Goal: Task Accomplishment & Management: Complete application form

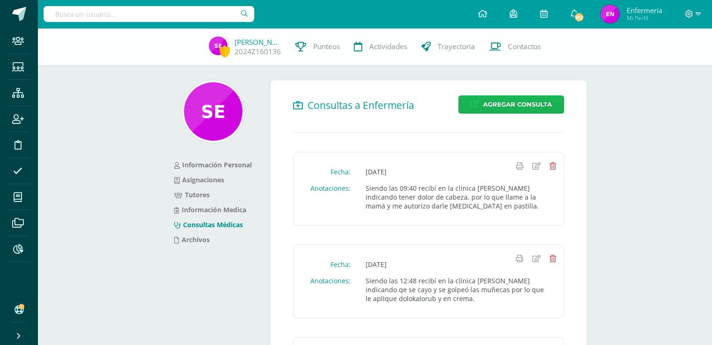
click at [531, 107] on span "Agregar Consulta" at bounding box center [517, 104] width 69 height 17
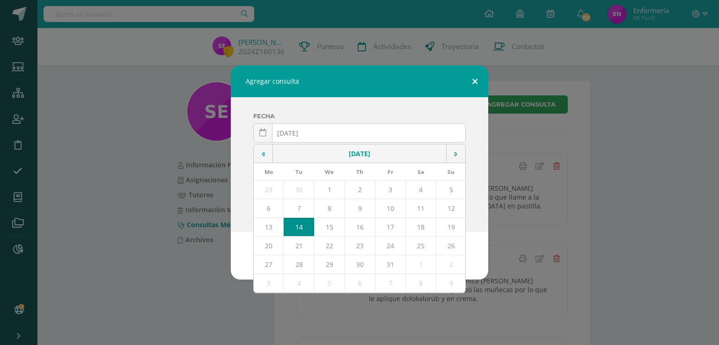
click at [477, 84] on button at bounding box center [474, 82] width 27 height 32
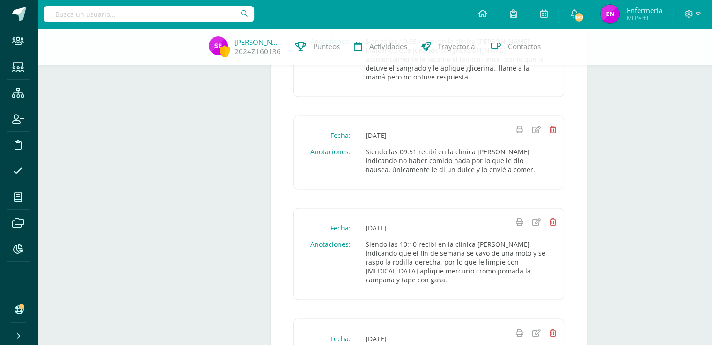
scroll to position [1493, 0]
click at [136, 15] on input "text" at bounding box center [149, 14] width 211 height 16
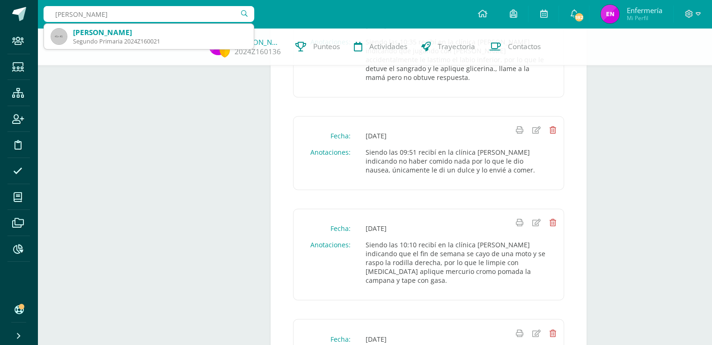
type input "lilyana perez"
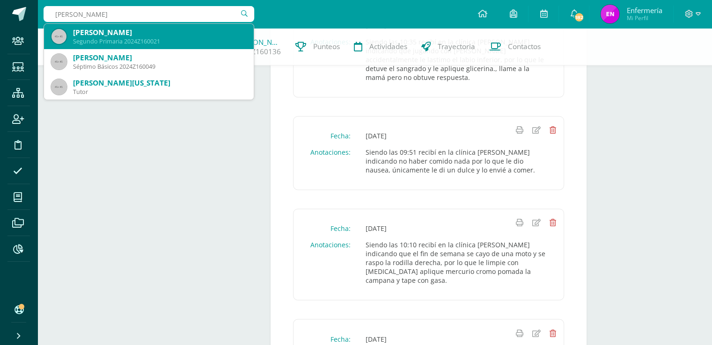
click at [102, 33] on div "Lyliana Pérez García" at bounding box center [159, 33] width 173 height 10
click at [102, 33] on div "Sebastián Estrada 2024Z160136 Punteos Actividades Trayectoria Contactos" at bounding box center [356, 46] width 712 height 37
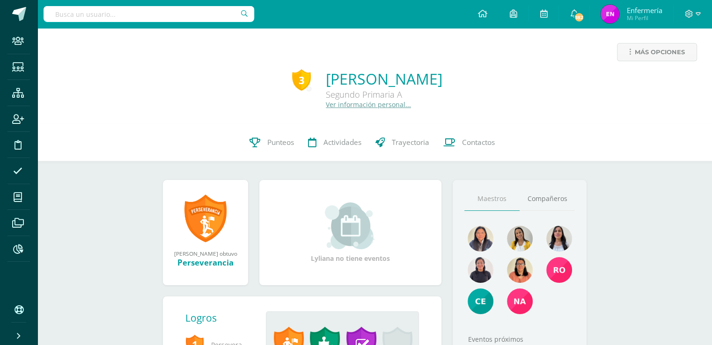
click at [351, 109] on link "Ver información personal..." at bounding box center [368, 104] width 85 height 9
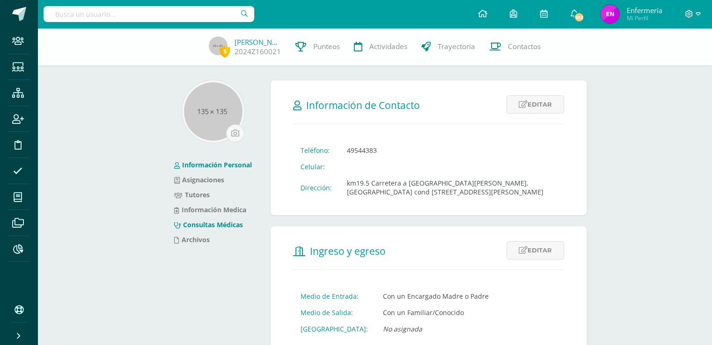
click at [219, 226] on link "Consultas Médicas" at bounding box center [208, 224] width 69 height 9
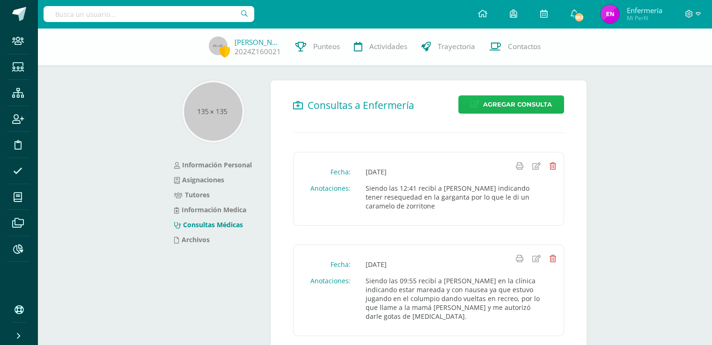
click at [508, 107] on span "Agregar Consulta" at bounding box center [517, 104] width 69 height 17
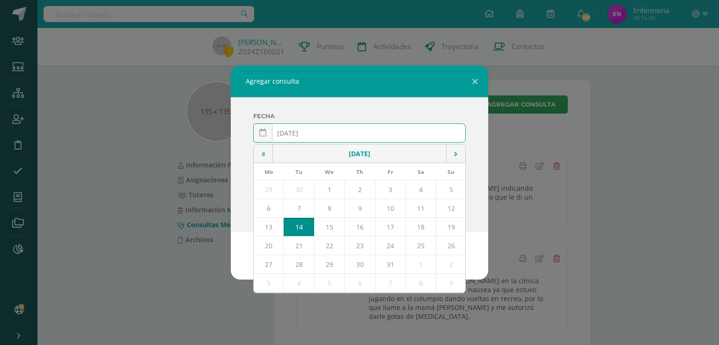
click at [302, 133] on input "[DATE]" at bounding box center [360, 133] width 212 height 18
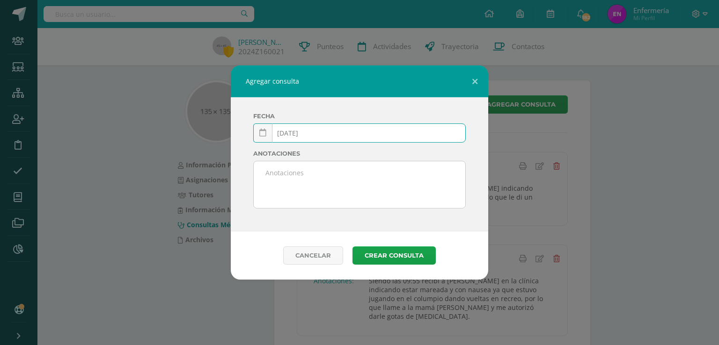
click at [309, 133] on input "2025-03-14" at bounding box center [360, 133] width 212 height 18
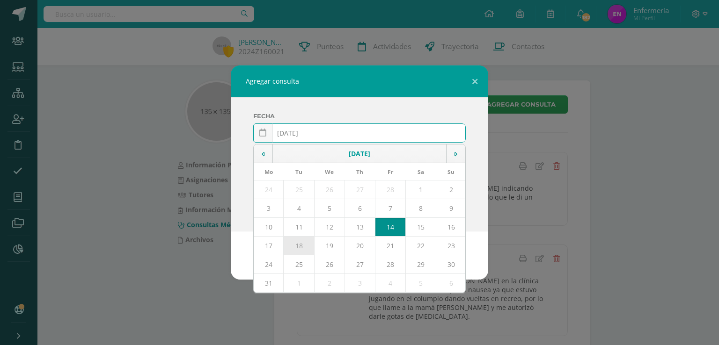
click at [297, 246] on td "18" at bounding box center [299, 246] width 30 height 19
type input "[DATE]"
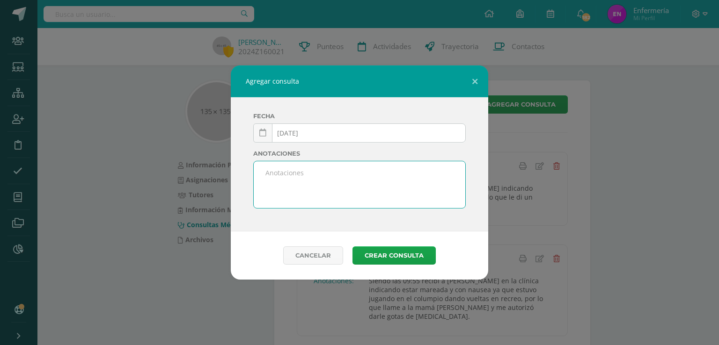
click at [307, 181] on textarea at bounding box center [360, 184] width 212 height 47
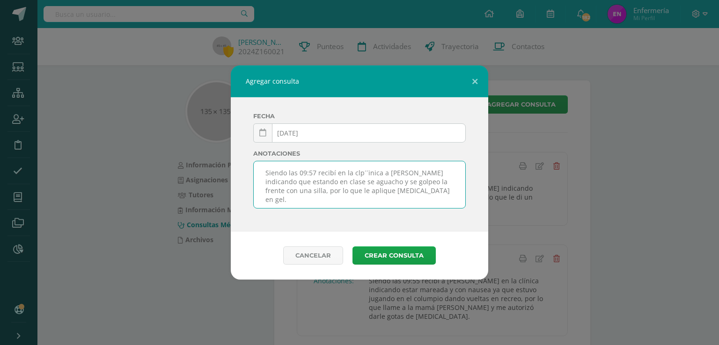
click at [362, 173] on textarea "Siendo las 09:57 recibí en la clp´´inica a Lily indicando que estando en clase …" at bounding box center [360, 184] width 212 height 47
click at [365, 173] on textarea "Siendo las 09:57 recibí en la clp´´inica a Lily indicando que estando en clase …" at bounding box center [360, 184] width 212 height 47
type textarea "Siendo las 09:57 recibí en la clínica a Lily indicando que estando en clase se …"
click at [384, 255] on button "Crear consulta" at bounding box center [393, 256] width 83 height 18
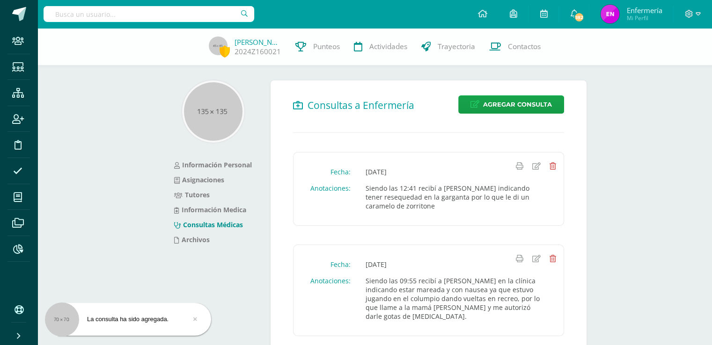
click at [167, 19] on input "text" at bounding box center [149, 14] width 211 height 16
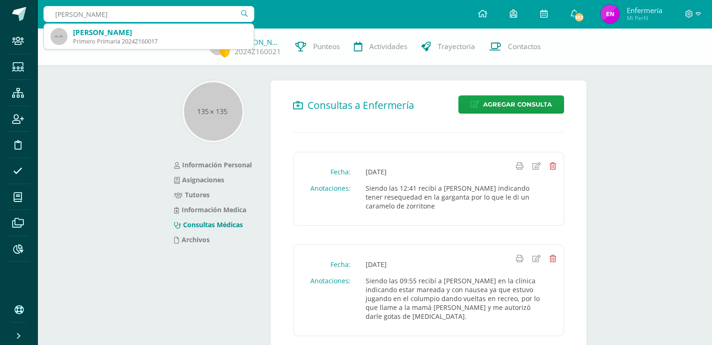
type input "[PERSON_NAME]"
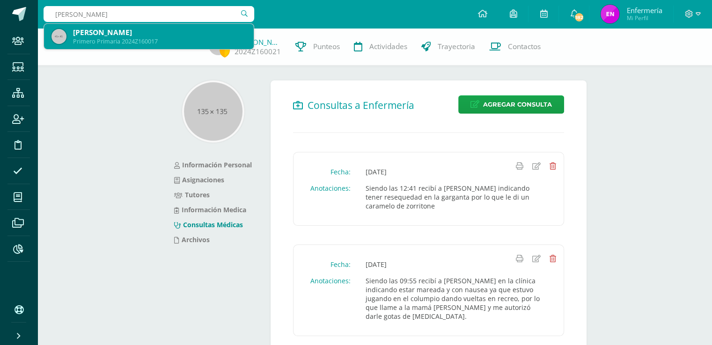
click at [163, 36] on div "[PERSON_NAME]" at bounding box center [159, 33] width 173 height 10
click at [163, 36] on div "[PERSON_NAME] 2024Z160021 Punteos Actividades Trayectoria Contactos" at bounding box center [356, 46] width 712 height 37
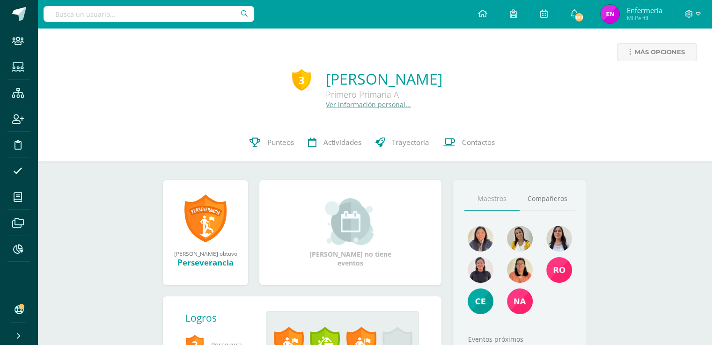
click at [326, 109] on link "Ver información personal..." at bounding box center [368, 104] width 85 height 9
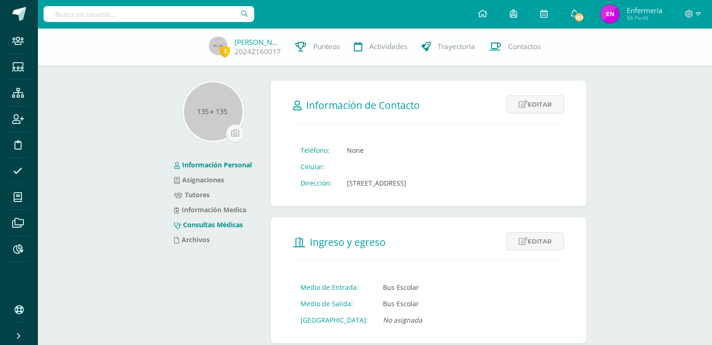
click at [230, 225] on link "Consultas Médicas" at bounding box center [208, 224] width 69 height 9
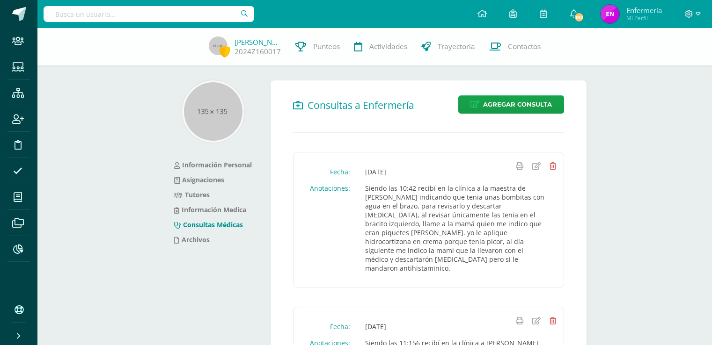
click at [525, 104] on span "Agregar Consulta" at bounding box center [517, 104] width 69 height 17
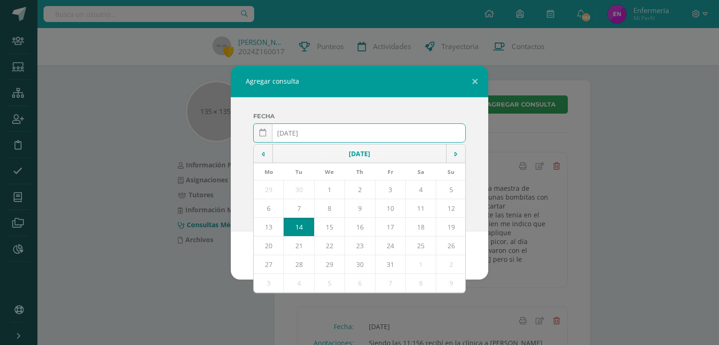
click at [301, 133] on input "[DATE]" at bounding box center [360, 133] width 212 height 18
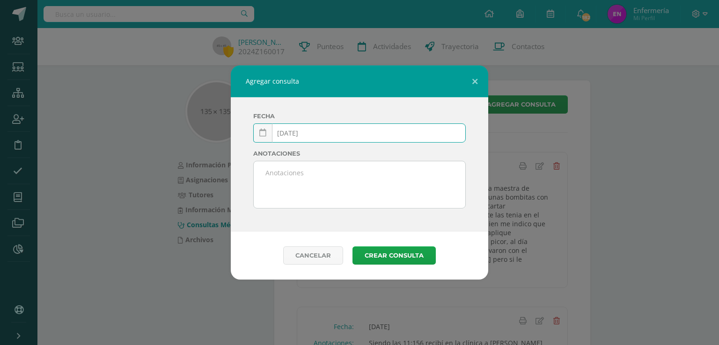
click at [308, 131] on input "[DATE]" at bounding box center [360, 133] width 212 height 18
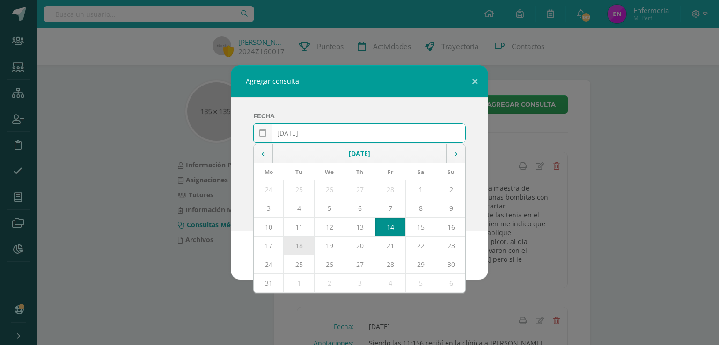
click at [307, 246] on td "18" at bounding box center [299, 246] width 30 height 19
type input "2025-03-18"
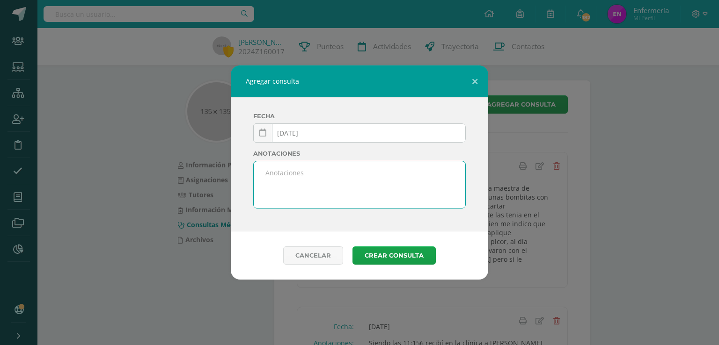
click at [297, 183] on textarea at bounding box center [360, 184] width 212 height 47
click at [292, 173] on textarea "Siendo lkas 10:24 reibí en la clíica a Emma indicando tener pizaacón en el cuer…" at bounding box center [360, 184] width 212 height 47
click at [322, 174] on textarea "Siendo las 10:24 reibí en la clíica a Emma indicando tener pizaacón en el cuerp…" at bounding box center [360, 184] width 212 height 47
click at [357, 172] on textarea "Siendo las 10:24 recibí en la clíica a Emma indicando tener pizaacón en el cuer…" at bounding box center [360, 184] width 212 height 47
click at [274, 183] on textarea "Siendo las 10:24 recibí en la clínica a Emma indicando tener pizaacón en el cue…" at bounding box center [360, 184] width 212 height 47
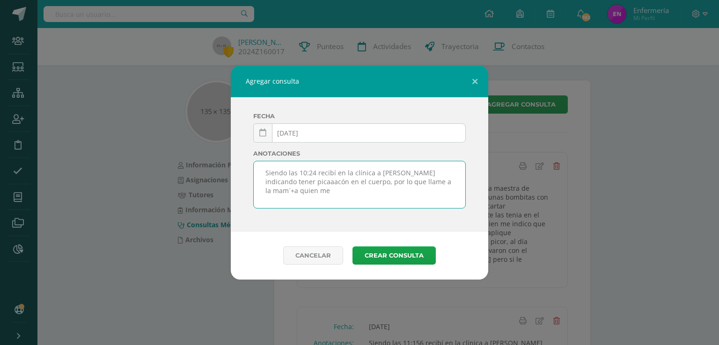
click at [288, 181] on textarea "Siendo las 10:24 recibí en la clínica a Emma indicando tener picaaacón en el cu…" at bounding box center [360, 184] width 212 height 47
click at [416, 180] on textarea "Siendo las 10:24 recibí en la clínica a Emma indicando tener picazón en el cuer…" at bounding box center [360, 184] width 212 height 47
click at [447, 184] on textarea "Siendo las 10:24 recibí en la clínica a Emma indicando tener picazón en el cuer…" at bounding box center [360, 184] width 212 height 47
type textarea "Siendo las 10:24 recibí en la clínica a Emma indicando tener picazón en el cuer…"
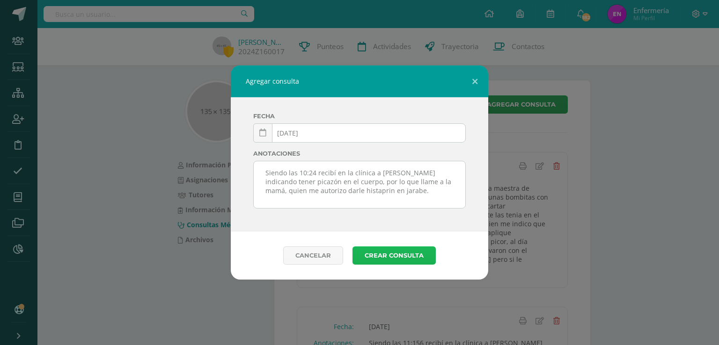
click at [400, 256] on button "Crear consulta" at bounding box center [393, 256] width 83 height 18
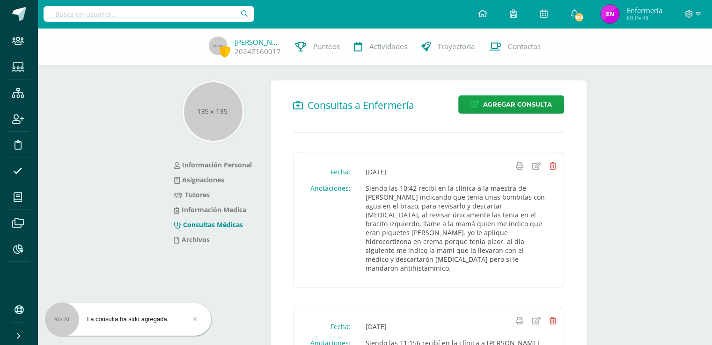
click at [152, 14] on input "text" at bounding box center [149, 14] width 211 height 16
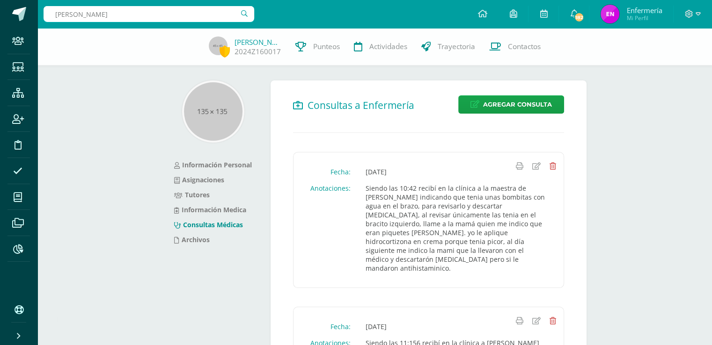
type input "ana castillo"
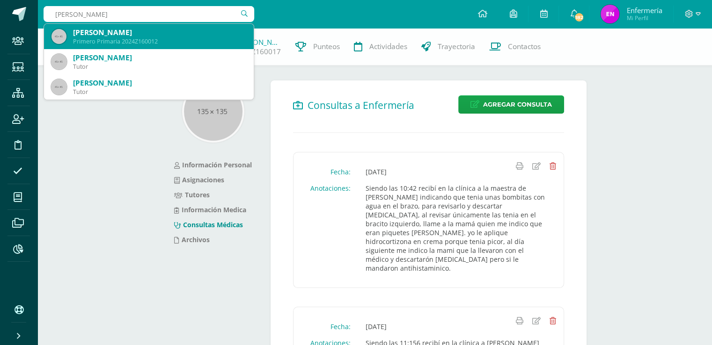
click at [114, 37] on div "Ana Raquel Castillo Argueta Primero Primaria 2024Z160012" at bounding box center [148, 36] width 195 height 25
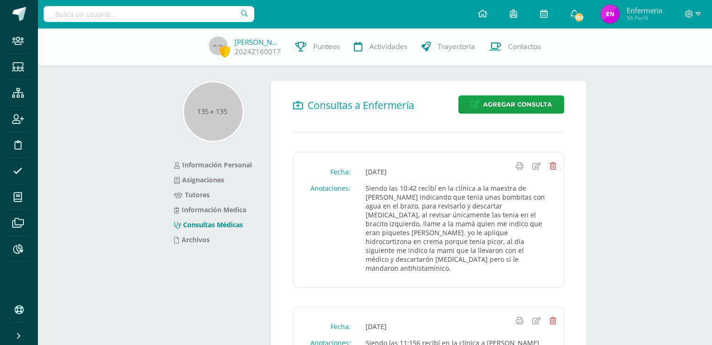
click at [114, 37] on div "Emma Velásquez 2024Z160017 Punteos Actividades Trayectoria Contactos" at bounding box center [356, 46] width 712 height 37
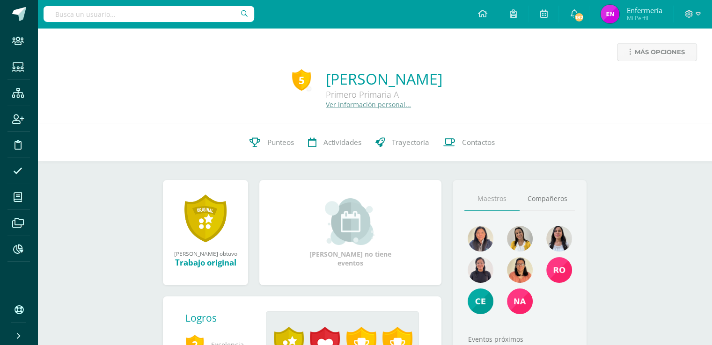
click at [334, 105] on link "Ver información personal..." at bounding box center [368, 104] width 85 height 9
click at [335, 105] on link "Ver información personal..." at bounding box center [368, 104] width 85 height 9
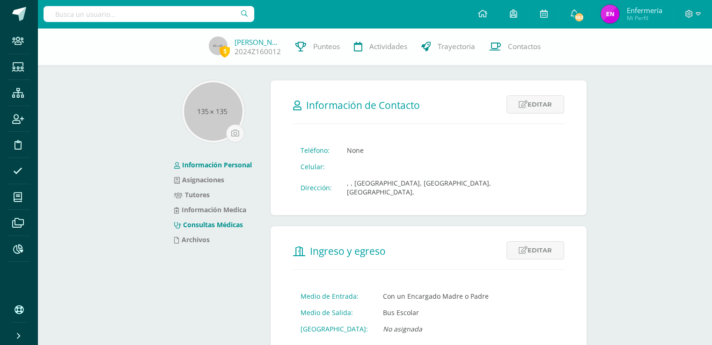
click at [230, 226] on link "Consultas Médicas" at bounding box center [208, 224] width 69 height 9
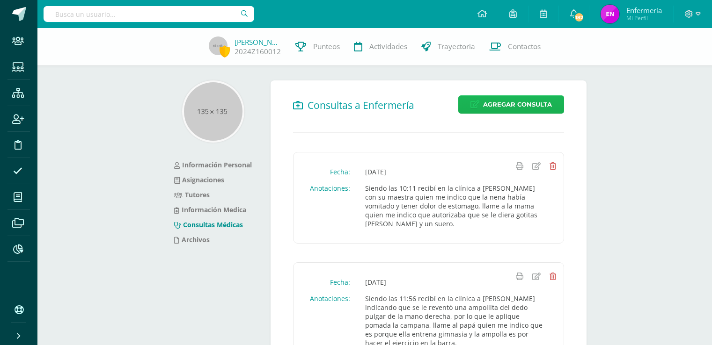
click at [497, 104] on span "Agregar Consulta" at bounding box center [517, 104] width 69 height 17
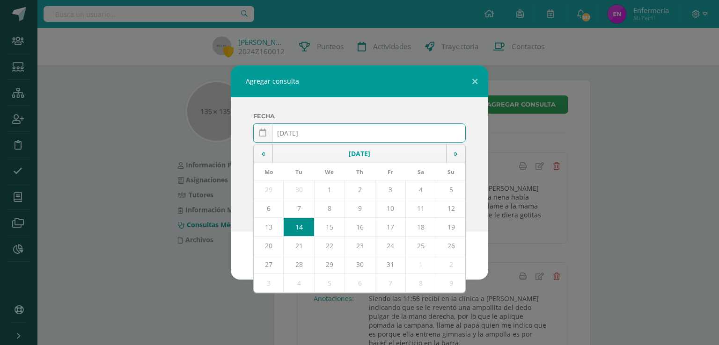
click at [301, 133] on input "[DATE]" at bounding box center [360, 133] width 212 height 18
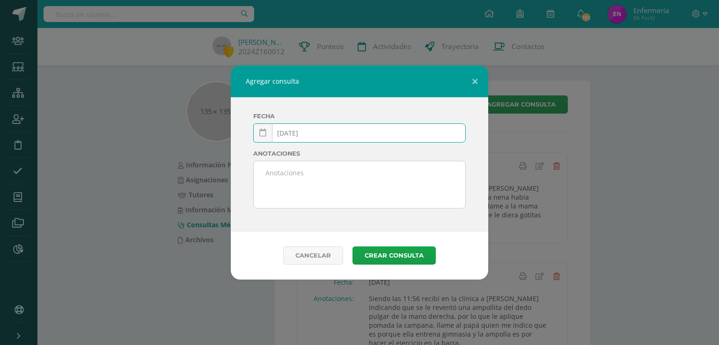
click at [313, 135] on input "[DATE]" at bounding box center [360, 133] width 212 height 18
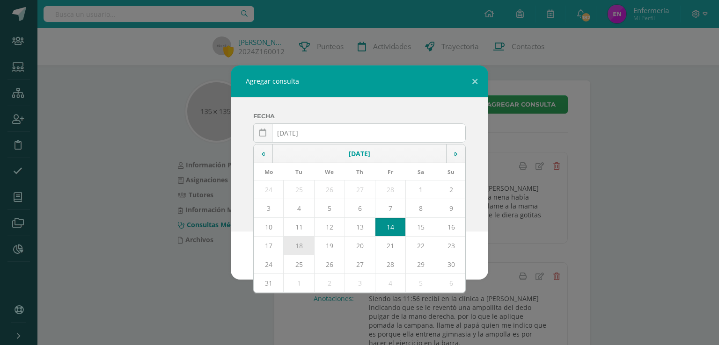
click at [300, 248] on td "18" at bounding box center [299, 246] width 30 height 19
type input "[DATE]"
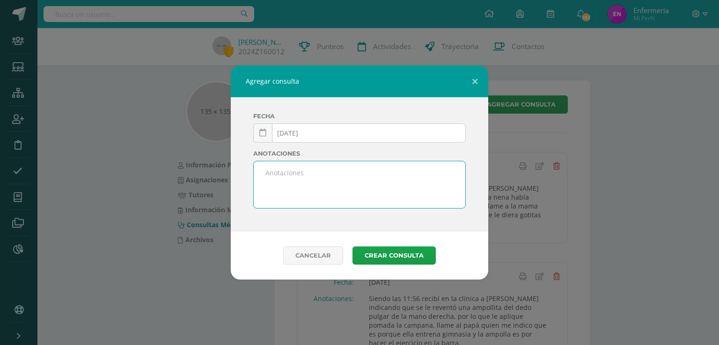
drag, startPoint x: 289, startPoint y: 176, endPoint x: 295, endPoint y: 176, distance: 6.1
click at [289, 176] on textarea at bounding box center [360, 184] width 212 height 47
click at [388, 173] on textarea "Siendo las 10:29 recibí en la clínica a Amnita indicando tener dolor en diente …" at bounding box center [360, 184] width 212 height 47
drag, startPoint x: 333, startPoint y: 180, endPoint x: 343, endPoint y: 181, distance: 9.4
click at [339, 180] on textarea "Siendo las 10:29 recibí en la clínica a Anita indicando tener dolor en diente f…" at bounding box center [360, 184] width 212 height 47
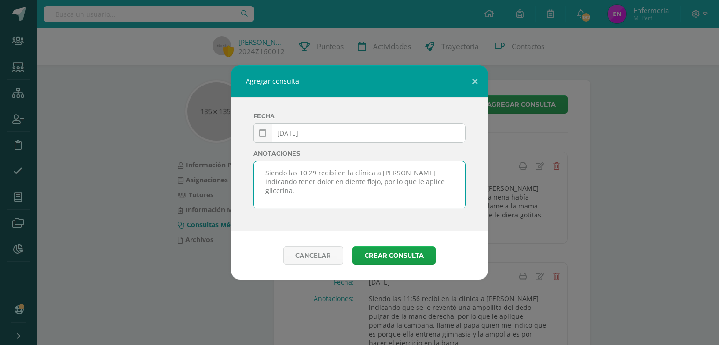
click at [382, 181] on textarea "Siendo las 10:29 recibí en la clínica a Anita indicando tener dolor en diente f…" at bounding box center [360, 184] width 212 height 47
click at [388, 181] on textarea "Siendo las 10:29 recibí en la clínica a Anita indicando tener dolor en diente f…" at bounding box center [360, 184] width 212 height 47
type textarea "Siendo las 10:29 recibí en la clínica a Anita indicando tener dolor en diente f…"
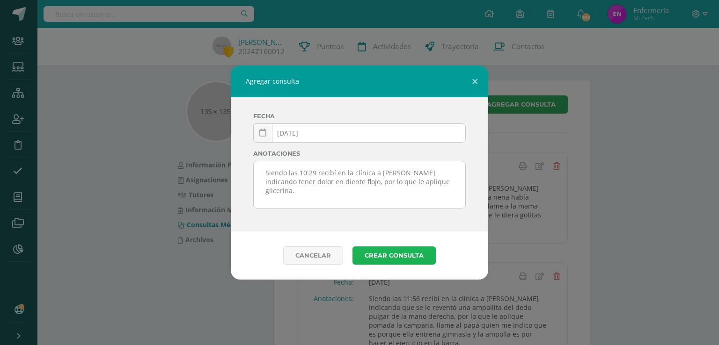
click at [376, 253] on button "Crear consulta" at bounding box center [393, 256] width 83 height 18
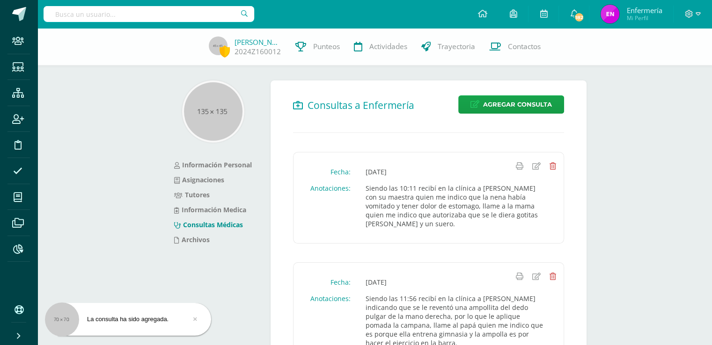
click at [178, 14] on input "text" at bounding box center [149, 14] width 211 height 16
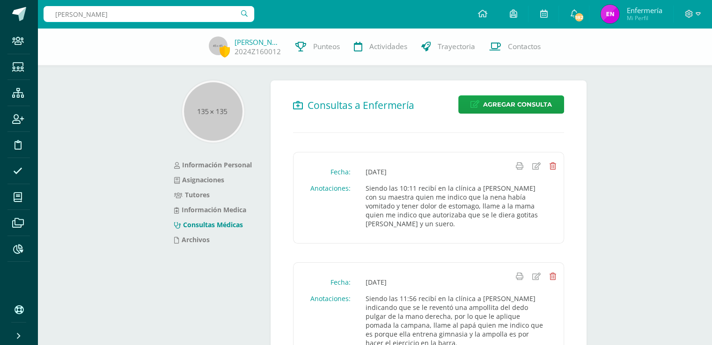
type input "[PERSON_NAME]"
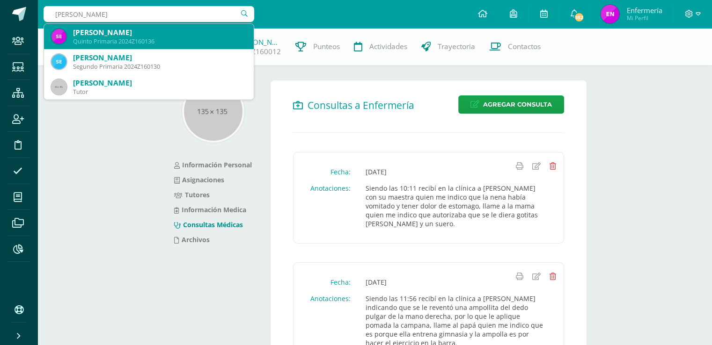
click at [175, 38] on div "Quinto Primaria 2024Z160136" at bounding box center [159, 41] width 173 height 8
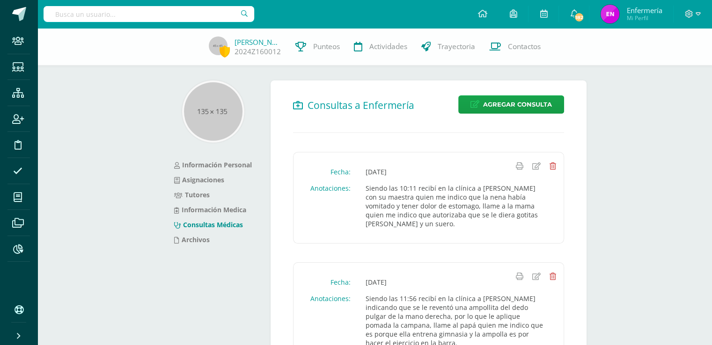
click at [175, 38] on div "[PERSON_NAME] 2024Z160012 Punteos Actividades Trayectoria Contactos" at bounding box center [356, 46] width 712 height 37
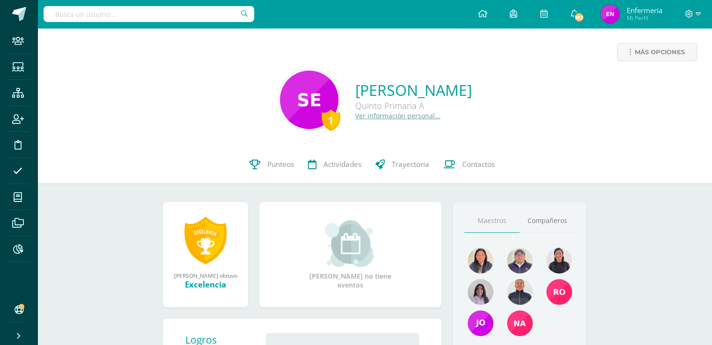
click at [368, 118] on link "Ver información personal..." at bounding box center [397, 115] width 85 height 9
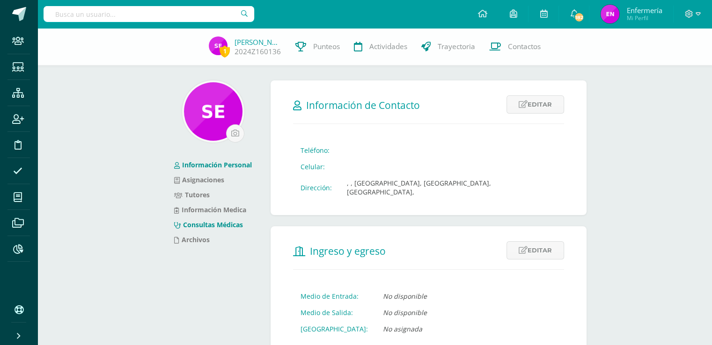
click at [238, 226] on link "Consultas Médicas" at bounding box center [208, 224] width 69 height 9
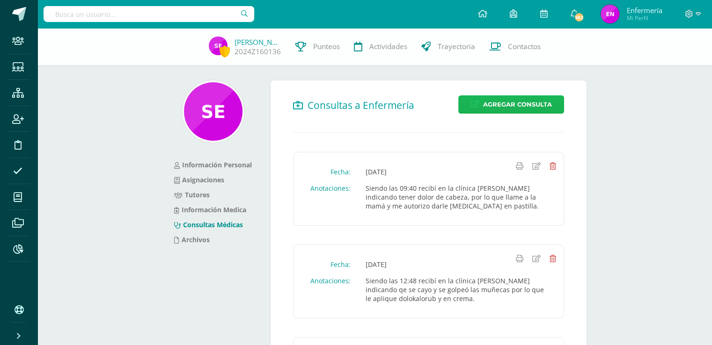
click at [539, 111] on span "Agregar Consulta" at bounding box center [517, 104] width 69 height 17
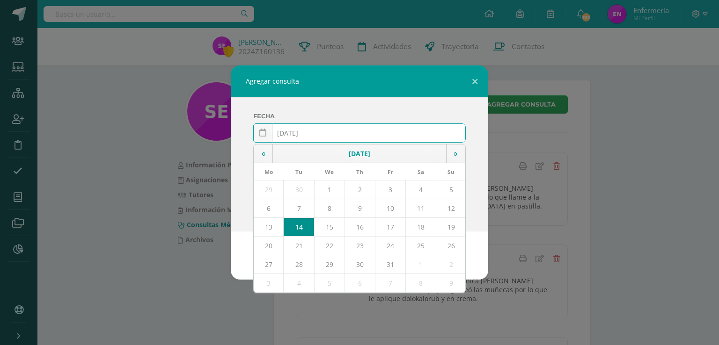
drag, startPoint x: 301, startPoint y: 130, endPoint x: 303, endPoint y: 122, distance: 8.1
click at [301, 130] on input "2025-10-14" at bounding box center [360, 133] width 212 height 18
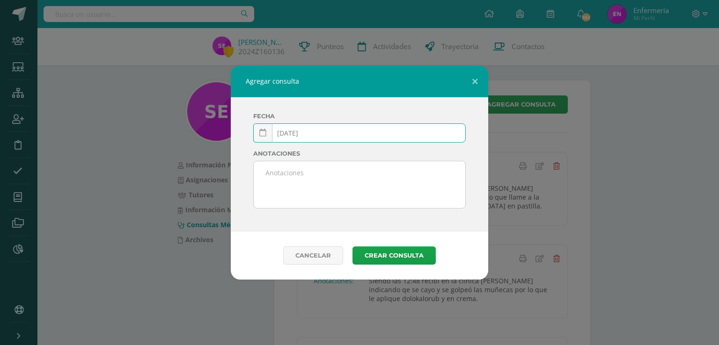
click at [314, 134] on input "2025-03-14" at bounding box center [360, 133] width 212 height 18
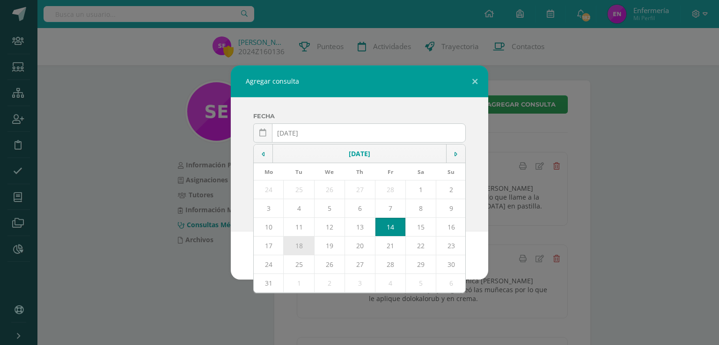
click at [300, 247] on td "18" at bounding box center [299, 246] width 30 height 19
type input "2025-03-18"
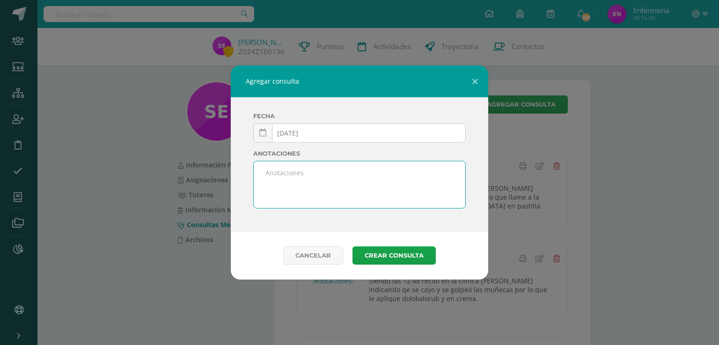
drag, startPoint x: 328, startPoint y: 198, endPoint x: 329, endPoint y: 205, distance: 7.7
click at [329, 203] on textarea at bounding box center [360, 184] width 212 height 47
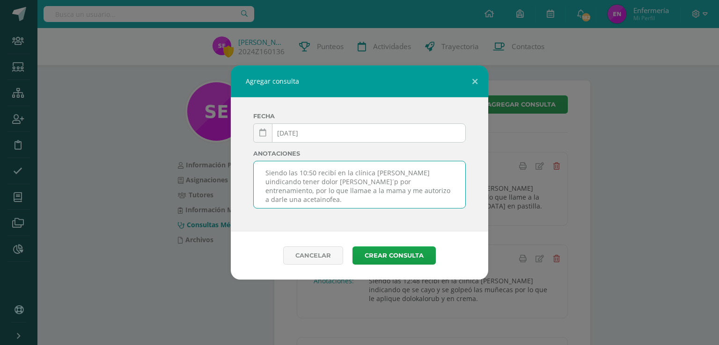
click at [384, 173] on textarea "Siendo las 10:50 recibí en la clínica a SEbastian uindicando tener dolor de cue…" at bounding box center [360, 184] width 212 height 47
click at [410, 173] on textarea "Siendo las 10:50 recibí en la clínica a Sebastian uindicando tener dolor de cue…" at bounding box center [360, 184] width 212 height 47
click at [326, 182] on textarea "Siendo las 10:50 recibí en la clínica a Sebastian indicando tener dolor de cuer…" at bounding box center [360, 184] width 212 height 47
click at [445, 181] on textarea "Siendo las 10:50 recibí en la clínica a Sebastian indicando tener dolor de cuer…" at bounding box center [360, 184] width 212 height 47
drag, startPoint x: 292, startPoint y: 189, endPoint x: 302, endPoint y: 190, distance: 10.9
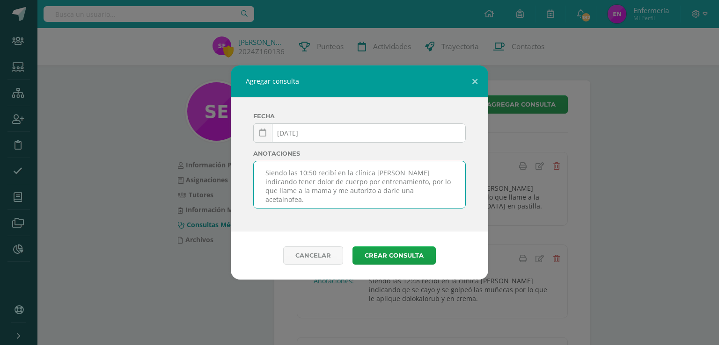
click at [296, 190] on textarea "Siendo las 10:50 recibí en la clínica a Sebastian indicando tener dolor de cuer…" at bounding box center [360, 184] width 212 height 47
click at [388, 190] on textarea "Siendo las 10:50 recibí en la clínica a Sebastian indicando tener dolor de cuer…" at bounding box center [360, 184] width 212 height 47
click at [415, 191] on textarea "Siendo las 10:50 recibí en la clínica a Sebastian indicando tener dolor de cuer…" at bounding box center [360, 184] width 212 height 47
type textarea "Siendo las 10:50 recibí en la clínica a Sebastian indicando tener dolor de cuer…"
click at [381, 254] on button "Crear consulta" at bounding box center [393, 256] width 83 height 18
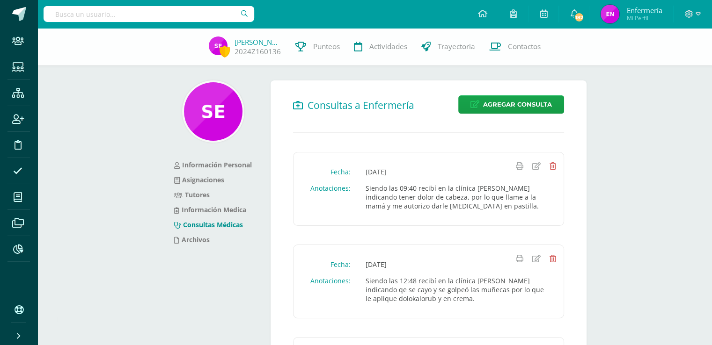
drag, startPoint x: 146, startPoint y: 16, endPoint x: 153, endPoint y: 16, distance: 7.0
click at [152, 16] on input "text" at bounding box center [149, 14] width 211 height 16
type input "marco dominguez"
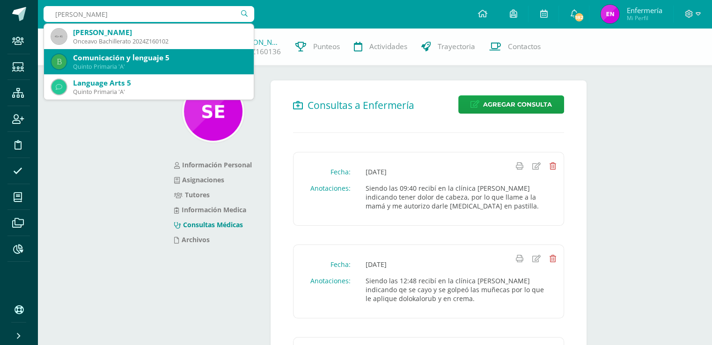
click at [150, 42] on div "Onceavo Bachillerato 2024Z160102" at bounding box center [159, 41] width 173 height 8
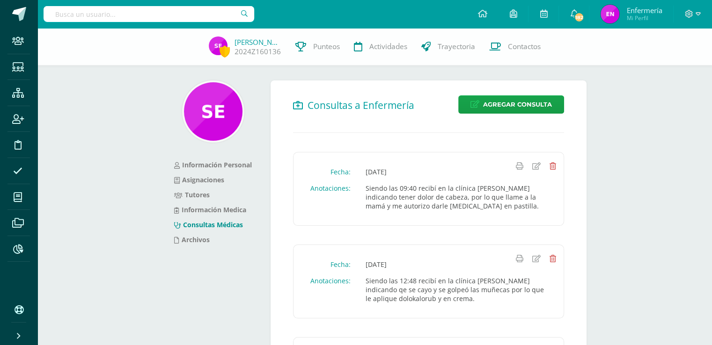
click at [150, 42] on div "Sebastián Estrada 2024Z160136 Punteos Actividades Trayectoria Contactos" at bounding box center [356, 46] width 712 height 37
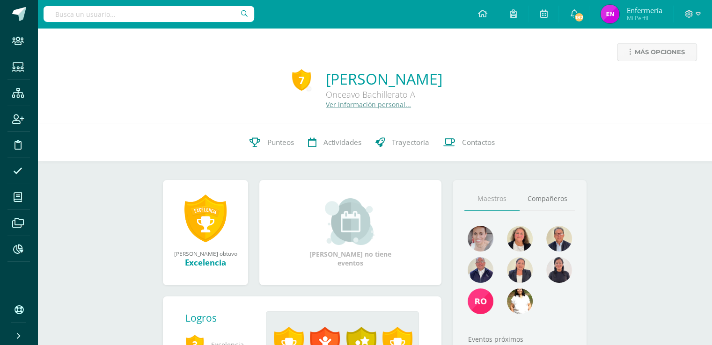
click at [326, 109] on link "Ver información personal..." at bounding box center [368, 104] width 85 height 9
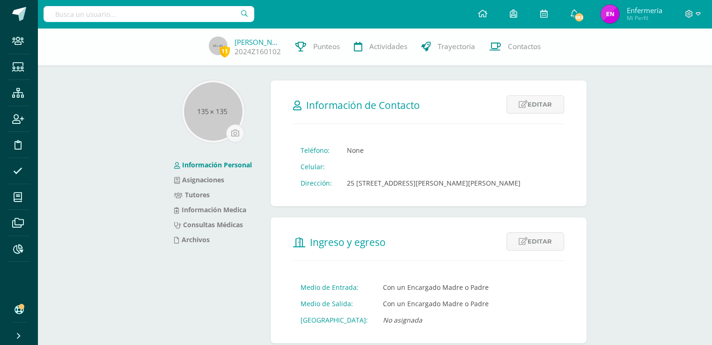
scroll to position [301, 0]
